Goal: Check status: Check status

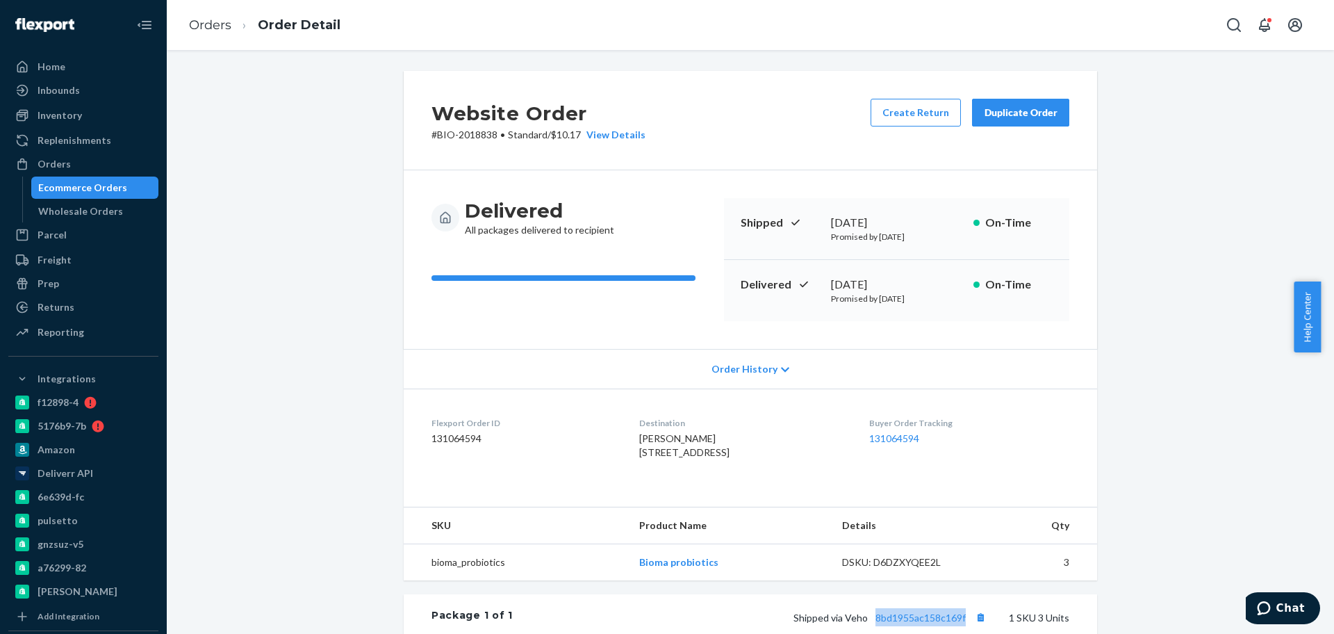
scroll to position [264, 0]
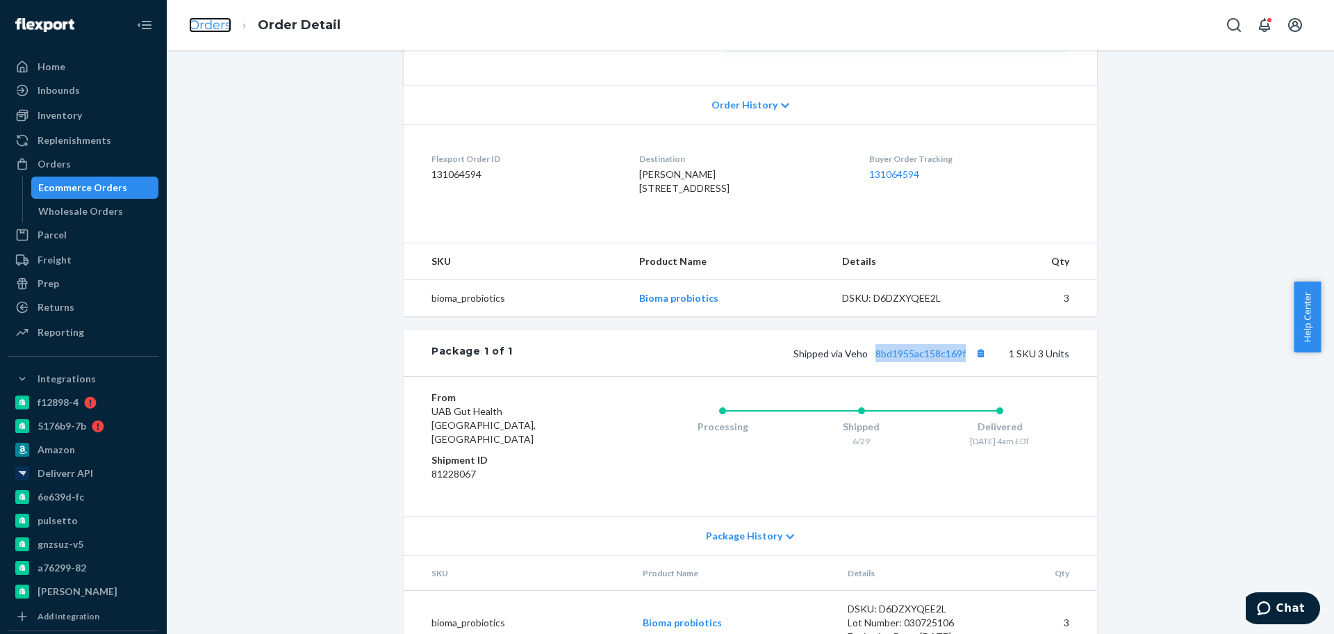
click at [221, 22] on link "Orders" at bounding box center [210, 24] width 42 height 15
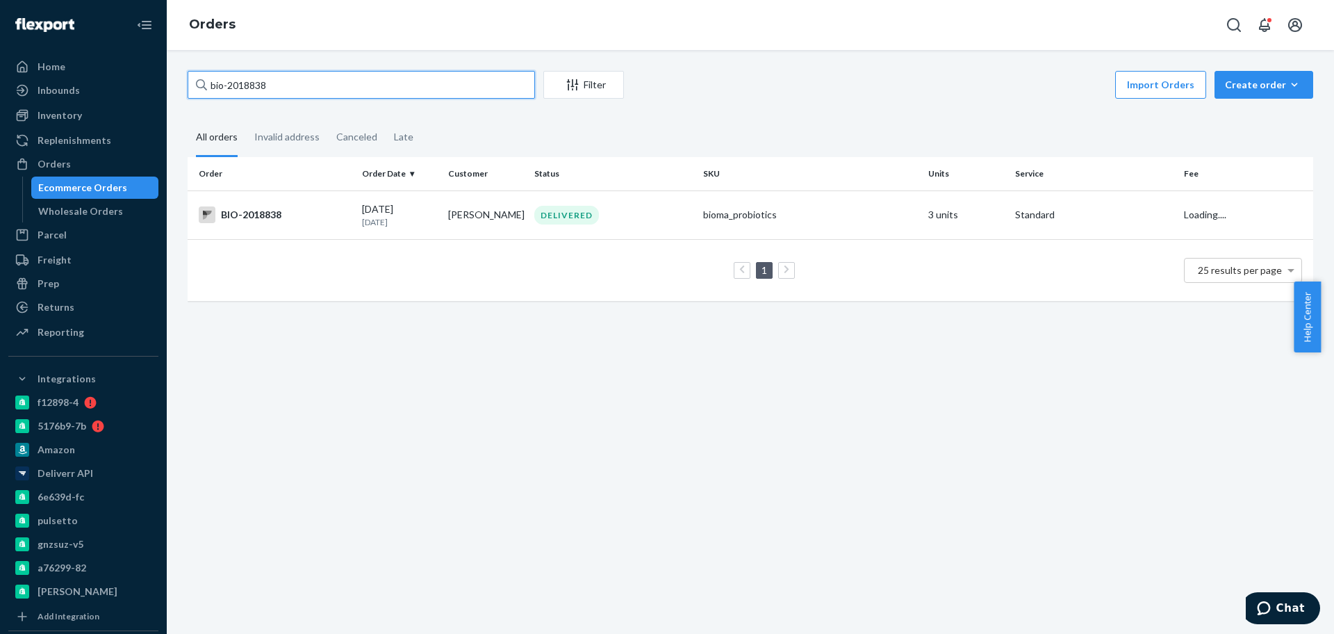
click at [258, 90] on input "bio-2018838" at bounding box center [362, 85] width 348 height 28
paste input "486279"
type input "bio-2486279"
click at [607, 220] on icon at bounding box center [601, 214] width 11 height 11
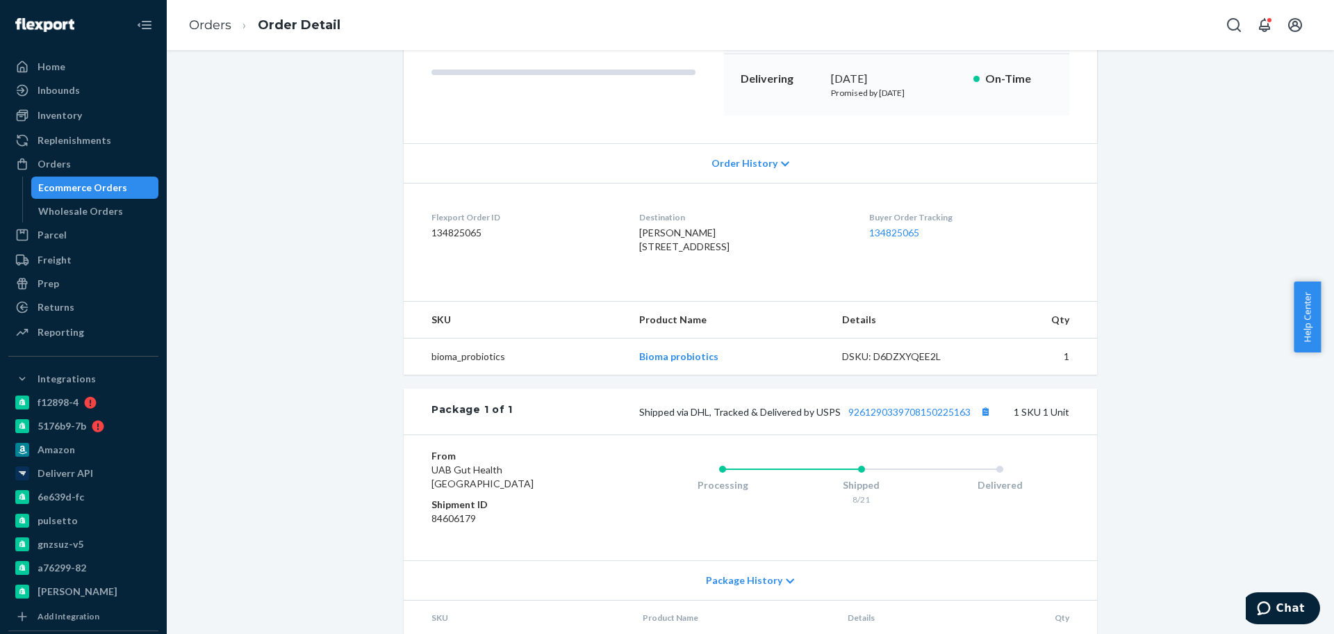
scroll to position [238, 0]
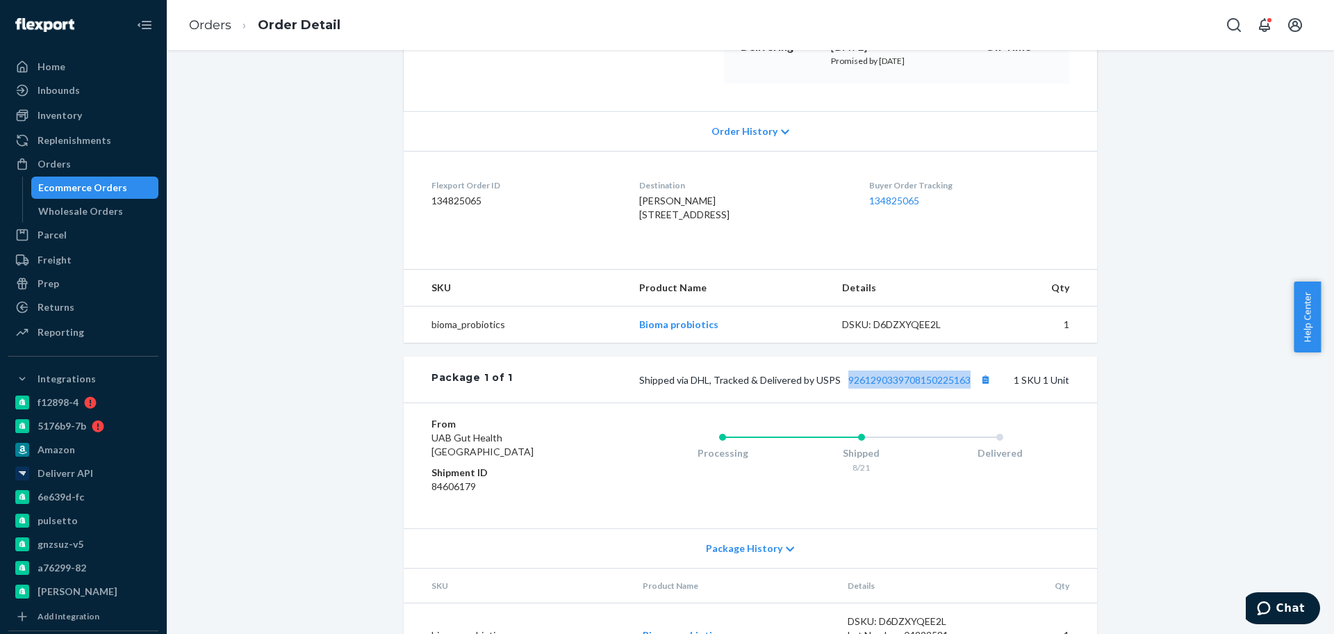
drag, startPoint x: 969, startPoint y: 411, endPoint x: 843, endPoint y: 424, distance: 126.4
click at [843, 402] on div "Package 1 of 1 Shipped via DHL, Tracked & Delivered by USPS 9261290339708150225…" at bounding box center [751, 380] width 694 height 46
copy link "9261290339708150225163"
click at [215, 24] on link "Orders" at bounding box center [210, 24] width 42 height 15
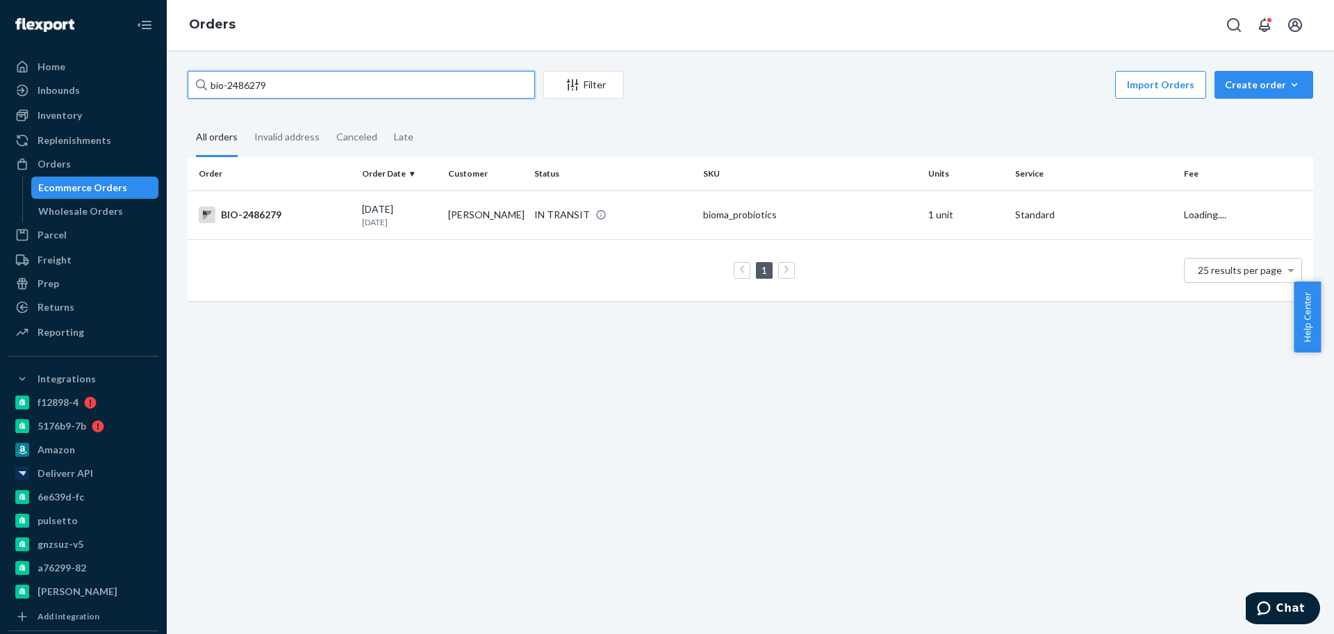
click at [251, 85] on input "bio-2486279" at bounding box center [362, 85] width 348 height 28
click at [251, 84] on input "bio-2486279" at bounding box center [362, 85] width 348 height 28
paste input "98273"
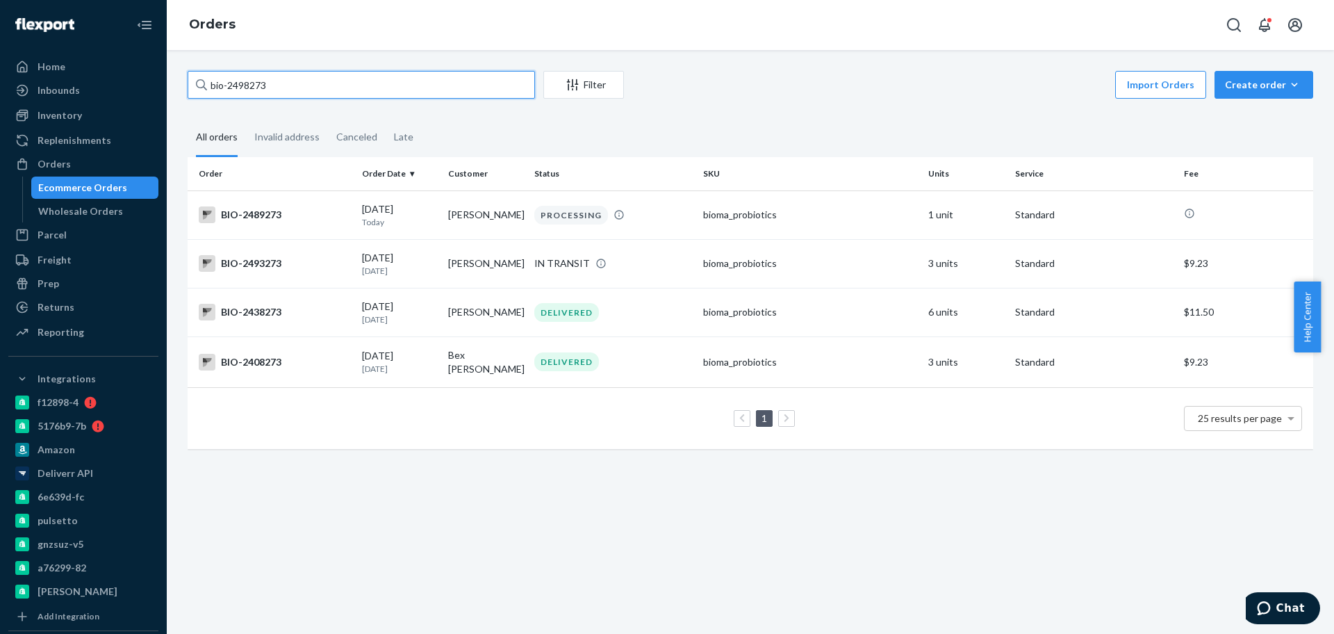
click at [228, 85] on input "bio-2498273" at bounding box center [362, 85] width 348 height 28
click at [250, 85] on input "bio- 2498273" at bounding box center [362, 85] width 348 height 28
paste input "34"
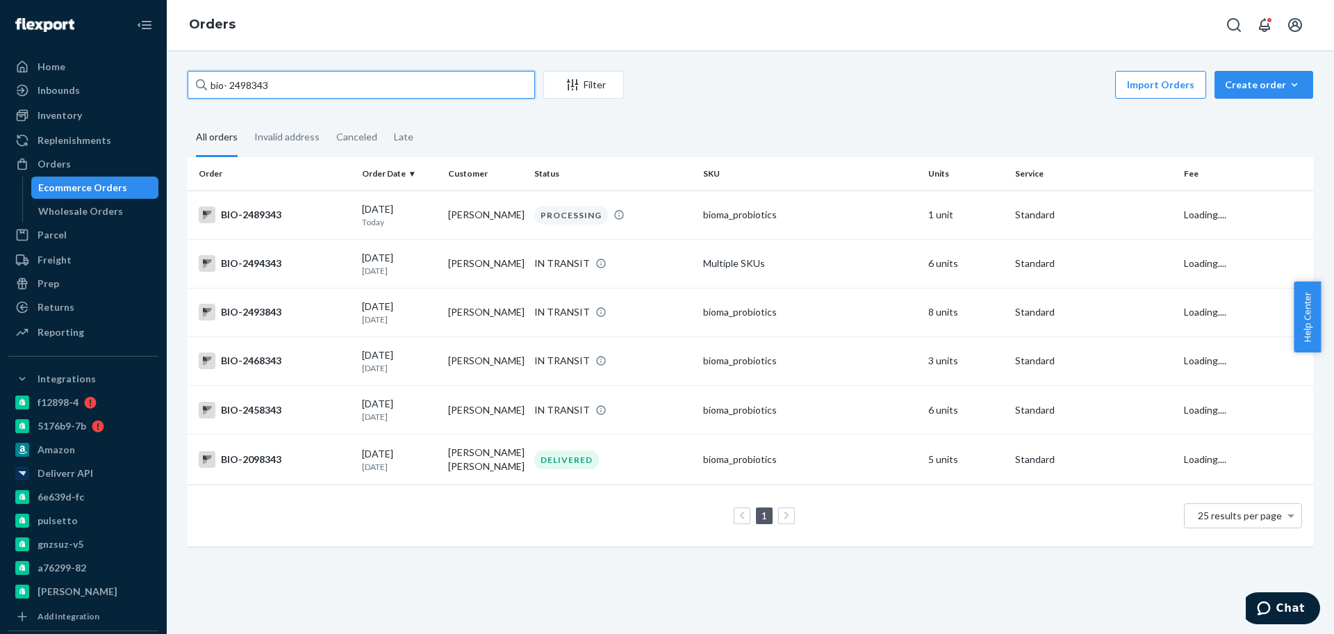
type input "bio- 2498343"
